Goal: Task Accomplishment & Management: Complete application form

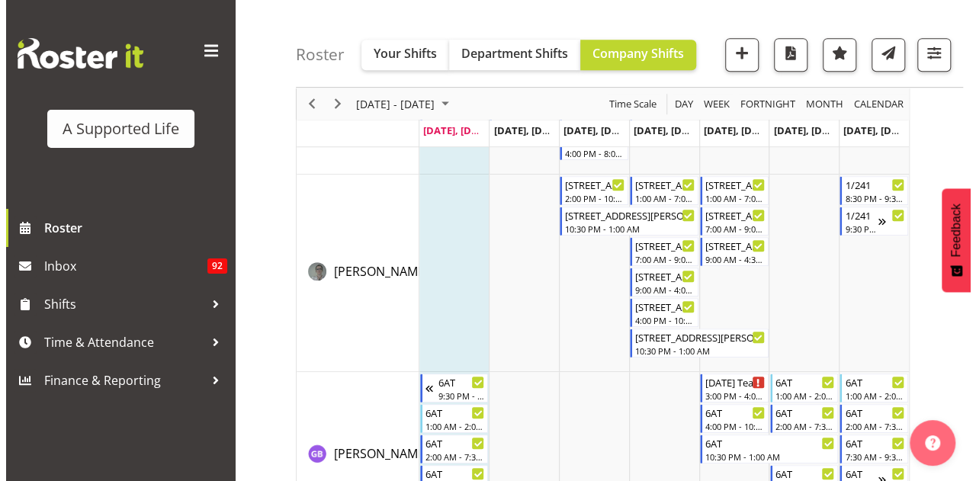
scroll to position [3432, 0]
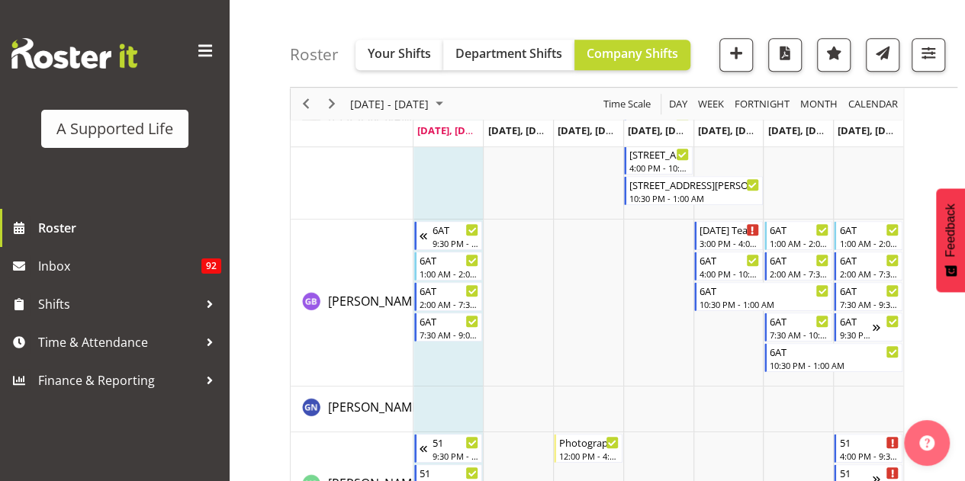
click at [452, 364] on td "Timeline Week of September 8, 2025" at bounding box center [448, 303] width 70 height 167
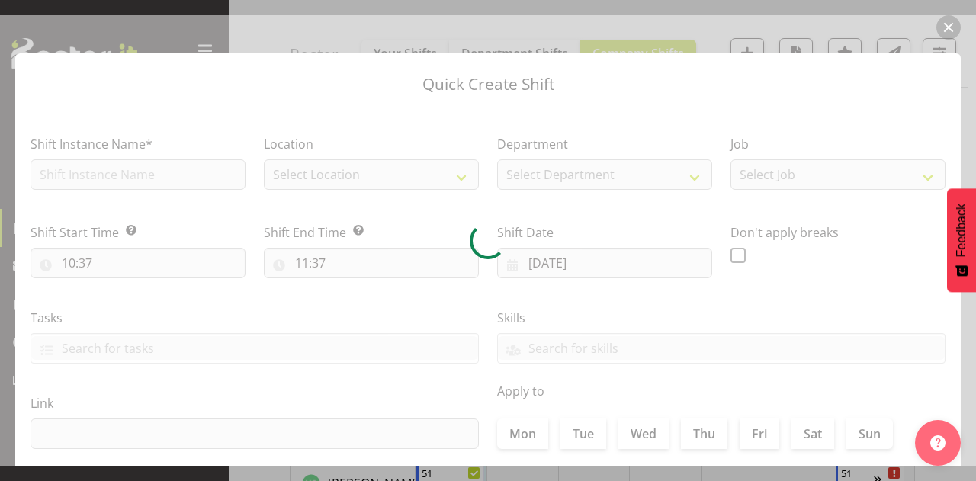
checkbox input "true"
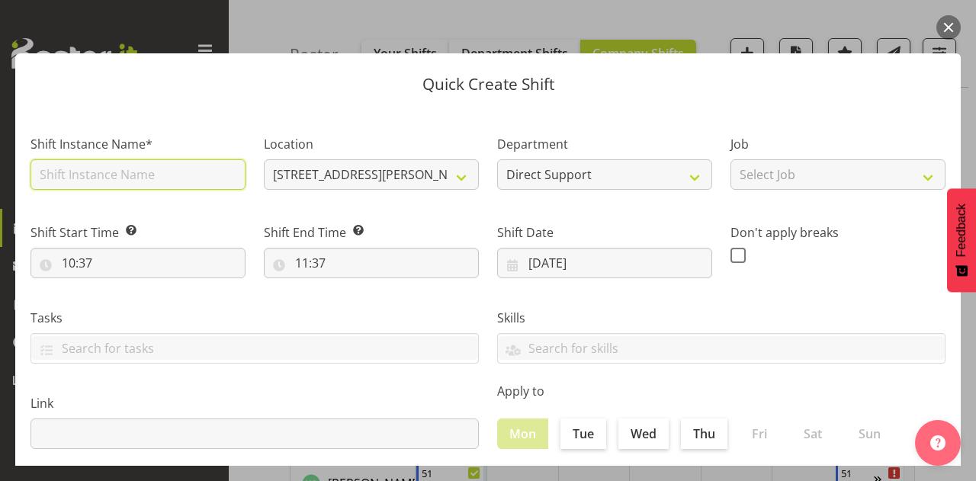
click at [183, 172] on input "text" at bounding box center [138, 174] width 215 height 31
type input "Handover for Skylah"
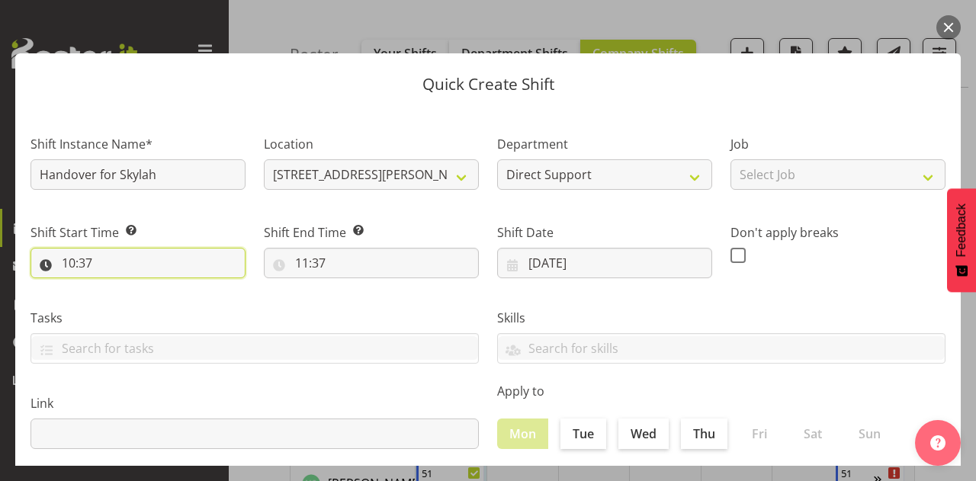
click at [105, 271] on input "10:37" at bounding box center [138, 263] width 215 height 31
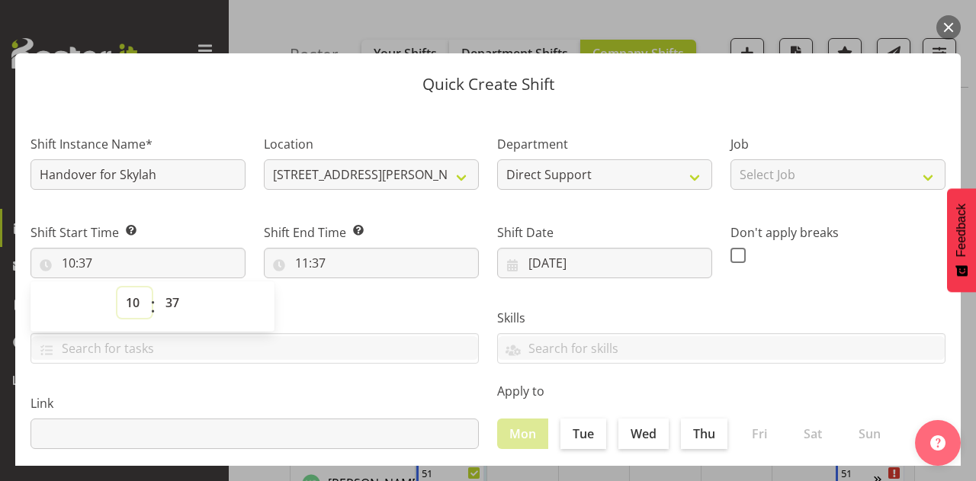
click at [137, 302] on select "00 01 02 03 04 05 06 07 08 09 10 11 12 13 14 15 16 17 18 19 20 21 22 23" at bounding box center [134, 303] width 34 height 31
select select "9"
click at [117, 288] on select "00 01 02 03 04 05 06 07 08 09 10 11 12 13 14 15 16 17 18 19 20 21 22 23" at bounding box center [134, 303] width 34 height 31
type input "09:37"
click at [177, 305] on select "00 01 02 03 04 05 06 07 08 09 10 11 12 13 14 15 16 17 18 19 20 21 22 23 24 25 2…" at bounding box center [174, 303] width 34 height 31
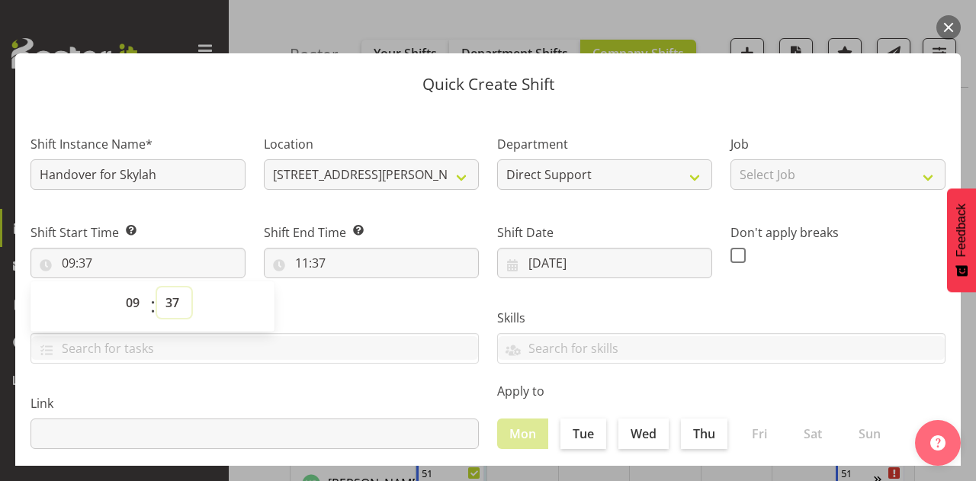
select select "0"
click at [157, 288] on select "00 01 02 03 04 05 06 07 08 09 10 11 12 13 14 15 16 17 18 19 20 21 22 23 24 25 2…" at bounding box center [174, 303] width 34 height 31
type input "09:00"
click at [41, 173] on input "Handover for Skylah" at bounding box center [138, 174] width 215 height 31
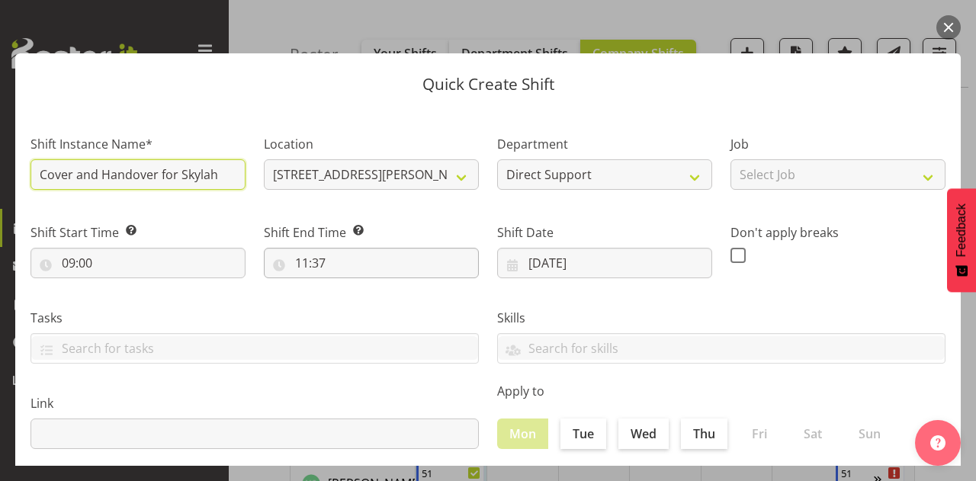
type input "Cover and Handover for Skylah"
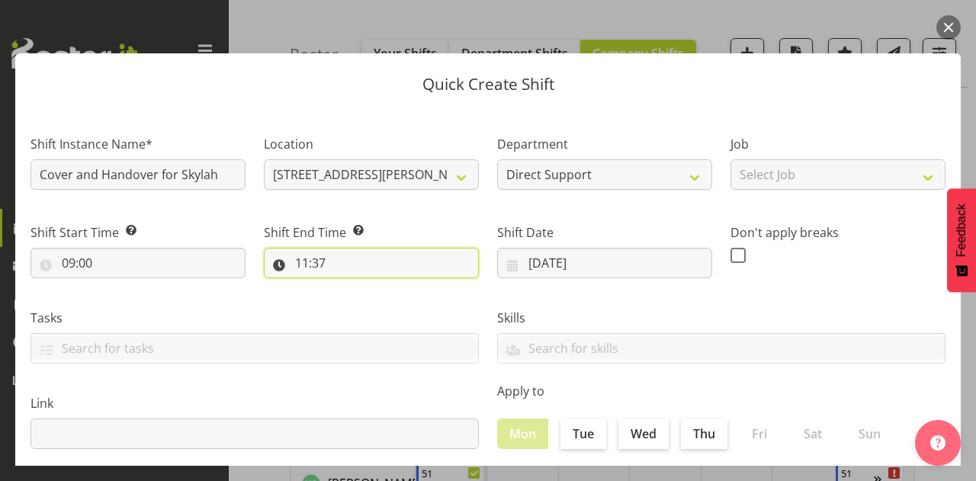
click at [319, 268] on input "11:37" at bounding box center [371, 263] width 215 height 31
click at [357, 308] on select "00 01 02 03 04 05 06 07 08 09 10 11 12 13 14 15 16 17 18 19 20 21 22 23" at bounding box center [368, 303] width 34 height 31
select select "10"
click at [351, 288] on select "00 01 02 03 04 05 06 07 08 09 10 11 12 13 14 15 16 17 18 19 20 21 22 23" at bounding box center [368, 303] width 34 height 31
type input "10:37"
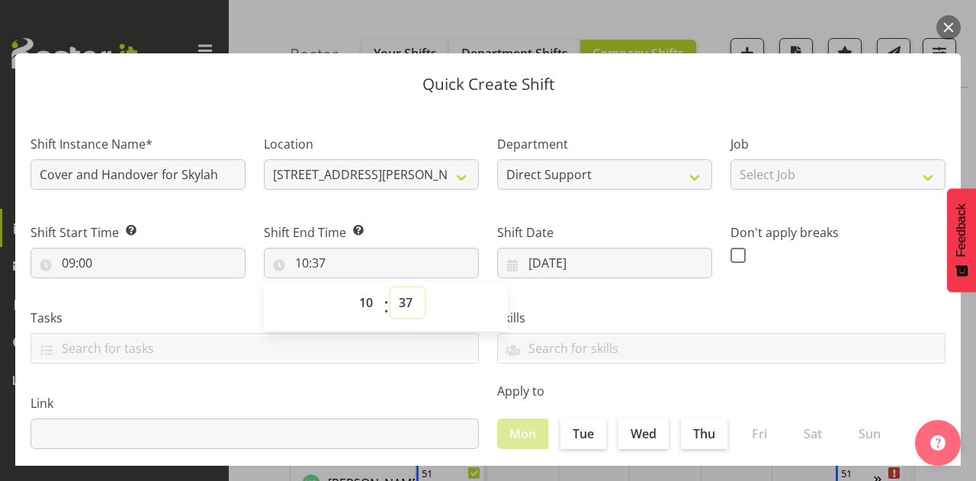
click at [407, 310] on select "00 01 02 03 04 05 06 07 08 09 10 11 12 13 14 15 16 17 18 19 20 21 22 23 24 25 2…" at bounding box center [408, 303] width 34 height 31
select select "20"
click at [391, 288] on select "00 01 02 03 04 05 06 07 08 09 10 11 12 13 14 15 16 17 18 19 20 21 22 23 24 25 2…" at bounding box center [408, 303] width 34 height 31
type input "10:20"
click at [455, 230] on label "Shift End Time Set the time of the day you wish this shift to finish" at bounding box center [371, 232] width 215 height 18
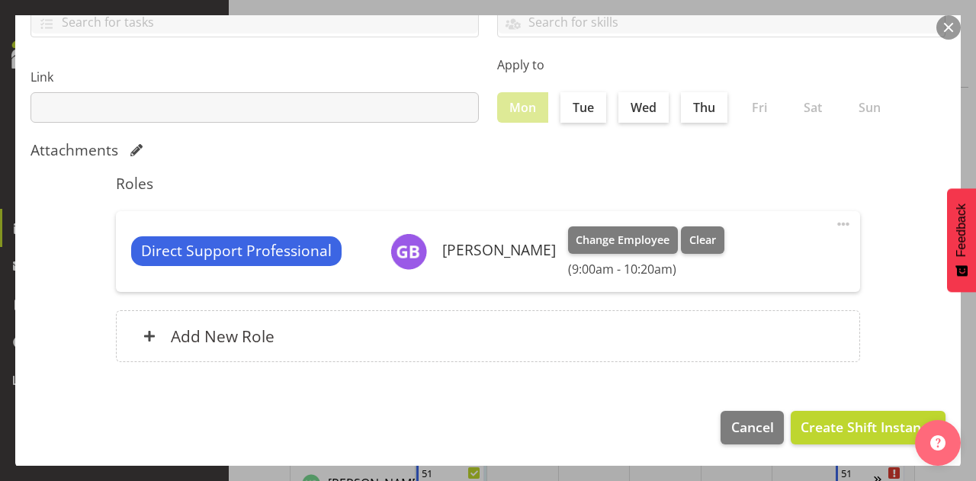
scroll to position [0, 0]
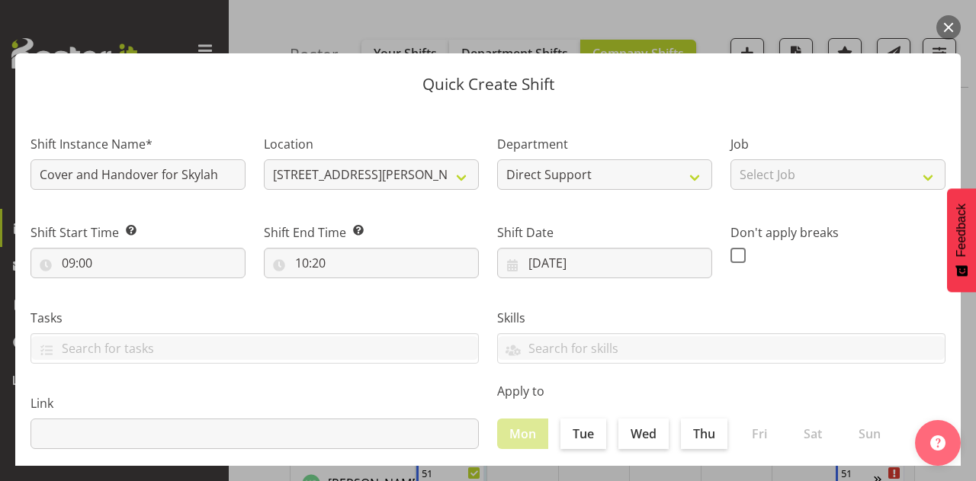
click at [847, 190] on div "Job Select Job Accounts and Payroll Admin Support Aspirations and Support Facil…" at bounding box center [838, 158] width 233 height 88
click at [847, 172] on select "Select Job Accounts and Payroll Admin Support Aspirations and Support Facilitat…" at bounding box center [838, 174] width 215 height 31
select select "4112"
click at [731, 159] on select "Select Job Accounts and Payroll Admin Support Aspirations and Support Facilitat…" at bounding box center [838, 174] width 215 height 31
click at [839, 294] on div "Skills [MEDICAL_DATA] Trained [MEDICAL_DATA] Trained Gender - [DEMOGRAPHIC_DATA…" at bounding box center [721, 330] width 467 height 85
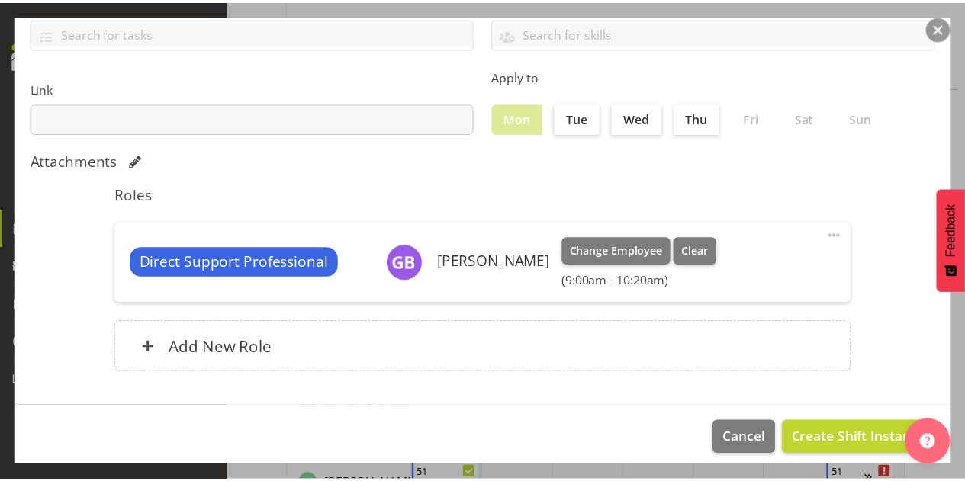
scroll to position [326, 0]
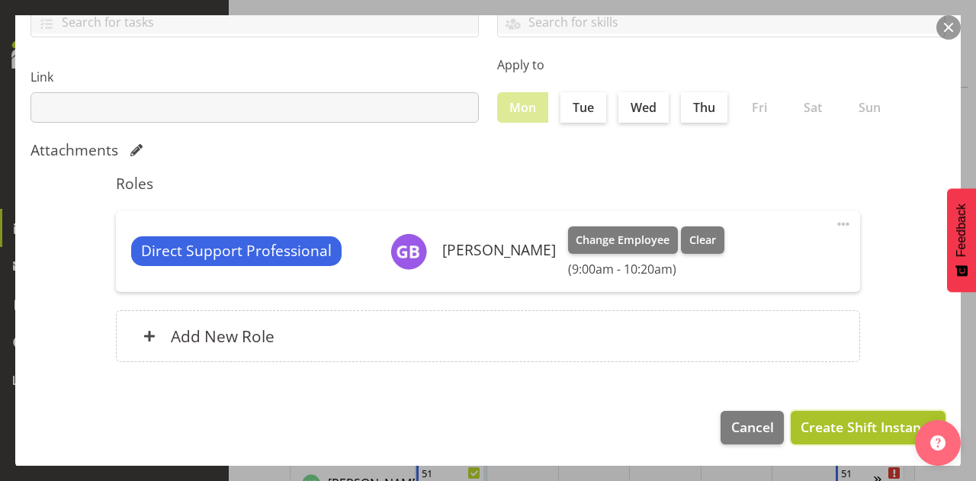
click at [857, 422] on span "Create Shift Instance" at bounding box center [868, 427] width 135 height 20
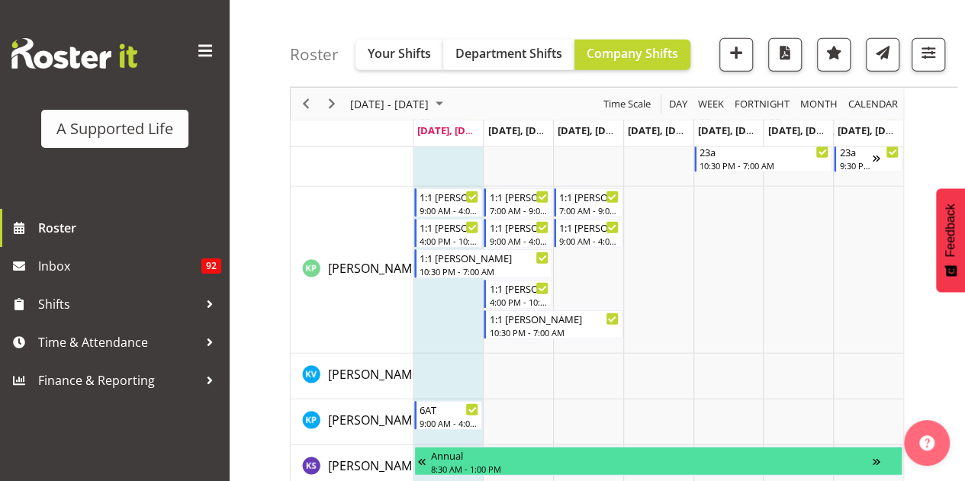
scroll to position [4871, 0]
